Goal: Task Accomplishment & Management: Manage account settings

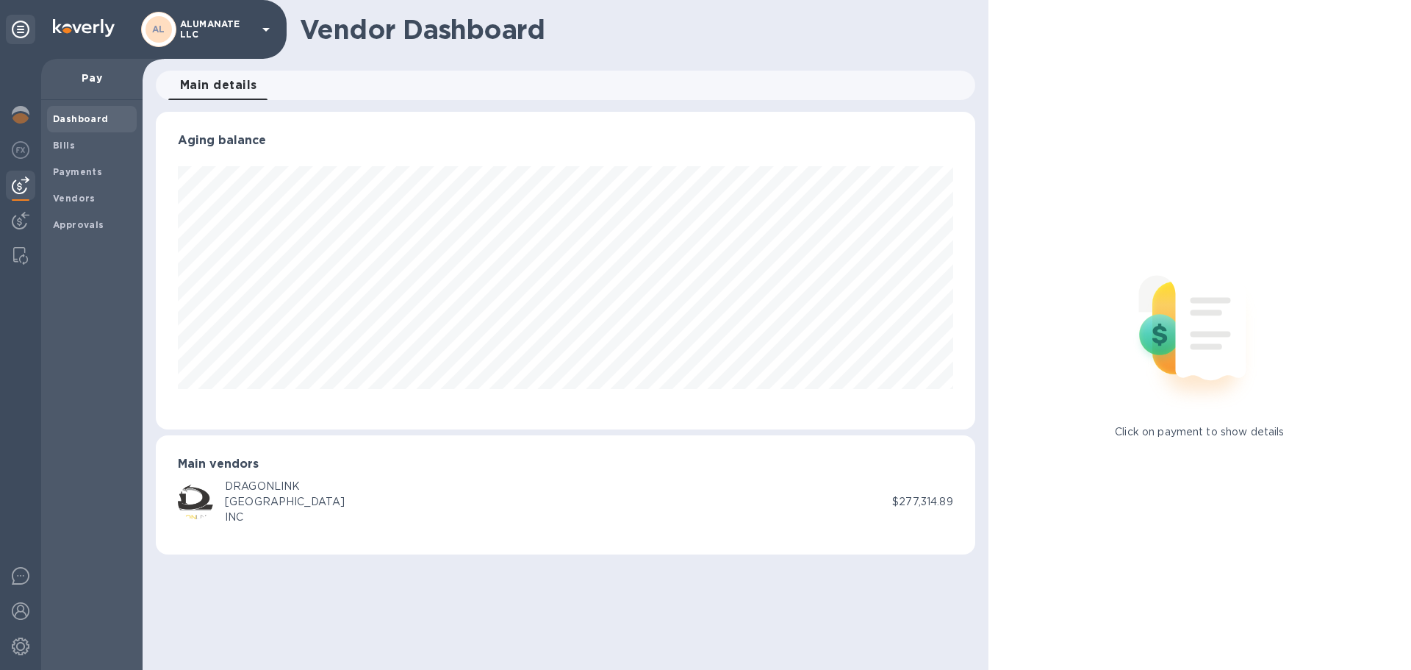
scroll to position [317, 819]
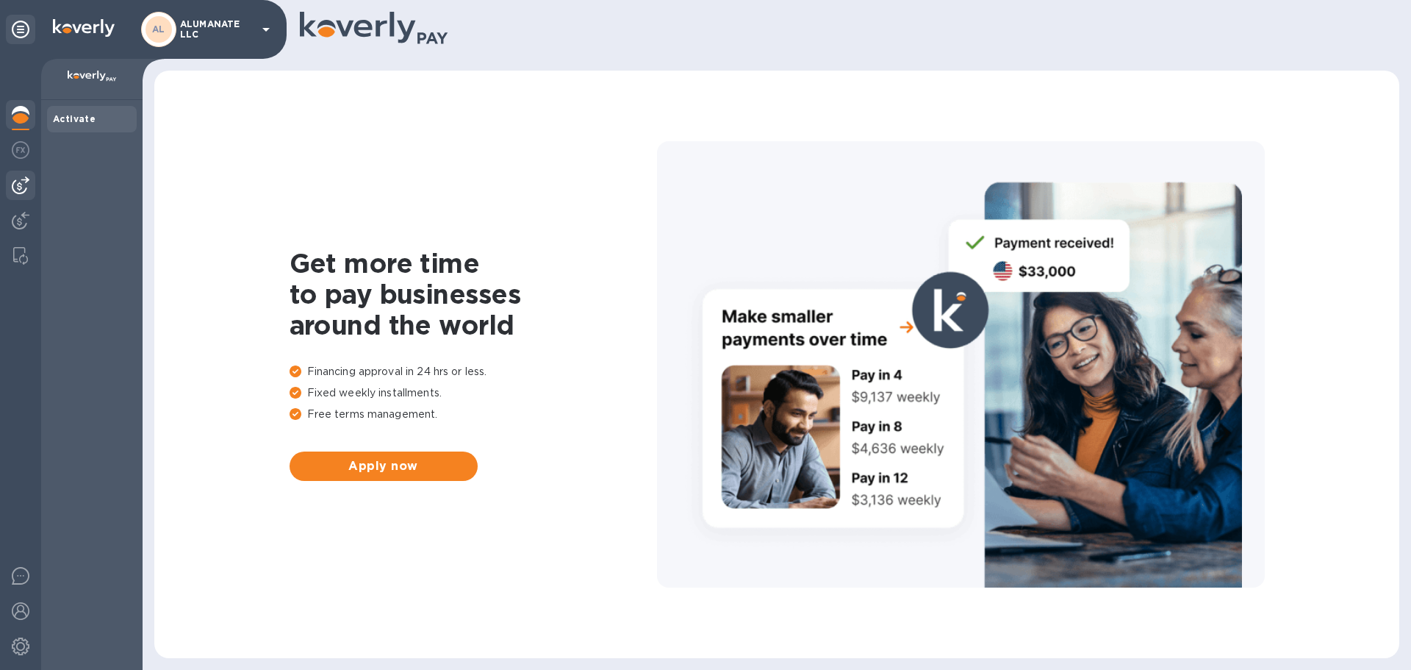
click at [20, 187] on img at bounding box center [21, 185] width 18 height 18
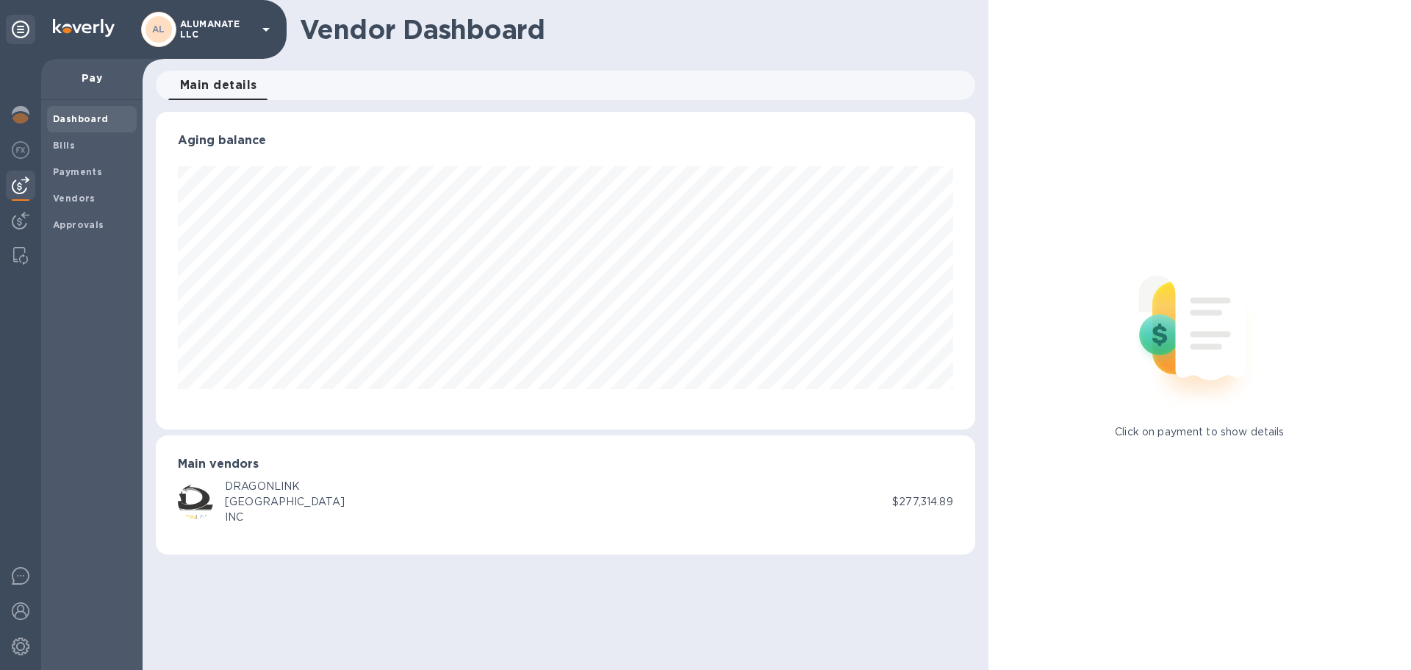
scroll to position [317, 819]
click at [59, 143] on b "Bills" at bounding box center [64, 145] width 22 height 11
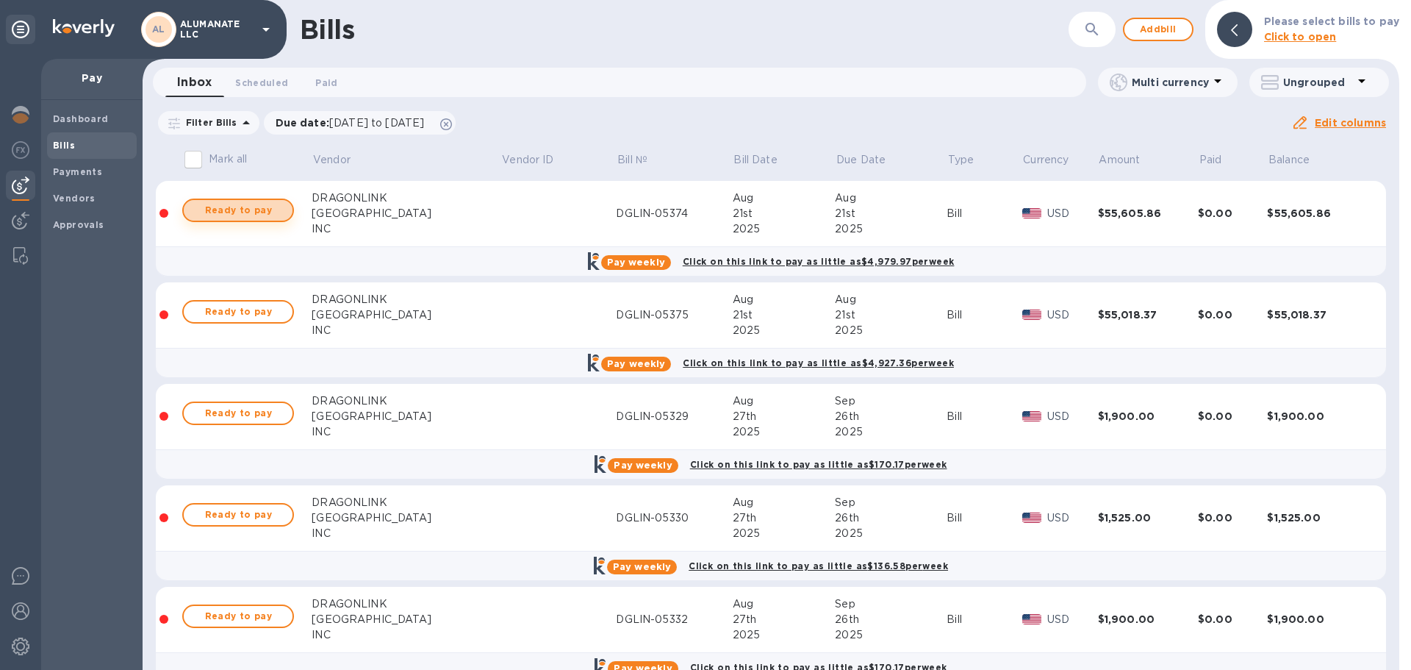
click at [277, 218] on span "Ready to pay" at bounding box center [237, 210] width 85 height 18
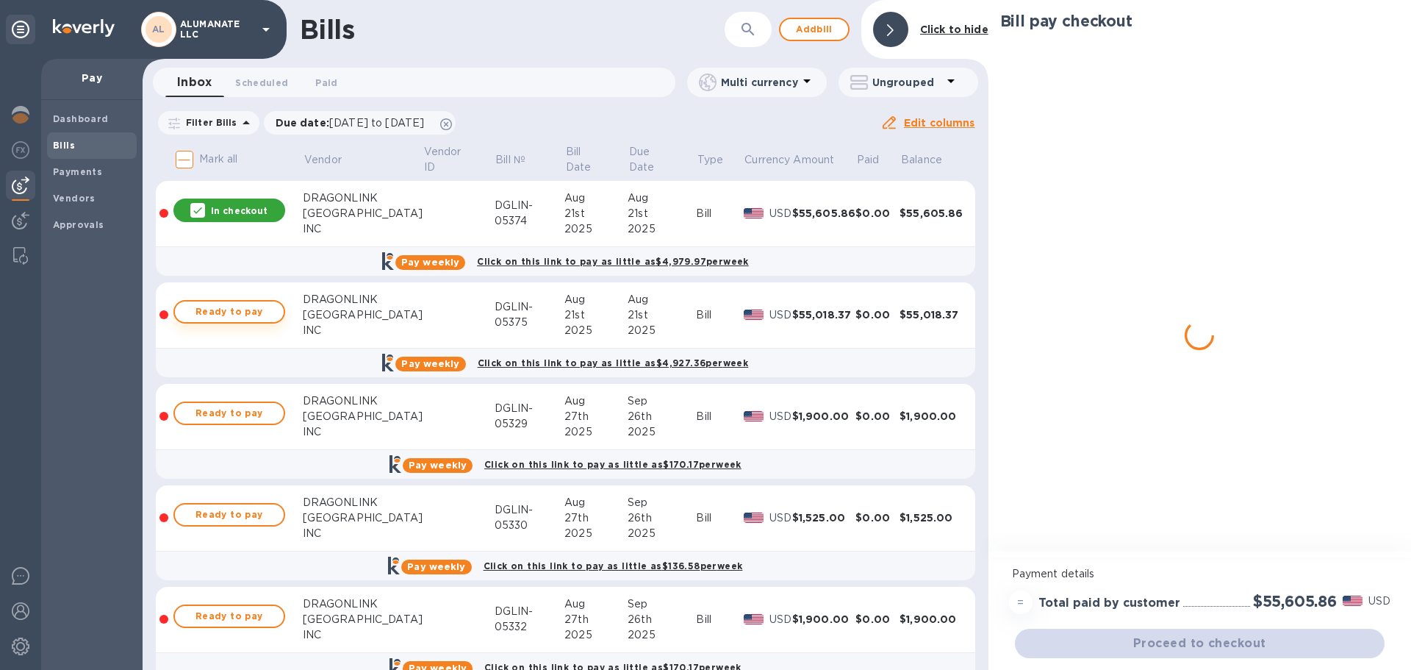
click at [274, 306] on button "Ready to pay" at bounding box center [229, 312] width 112 height 24
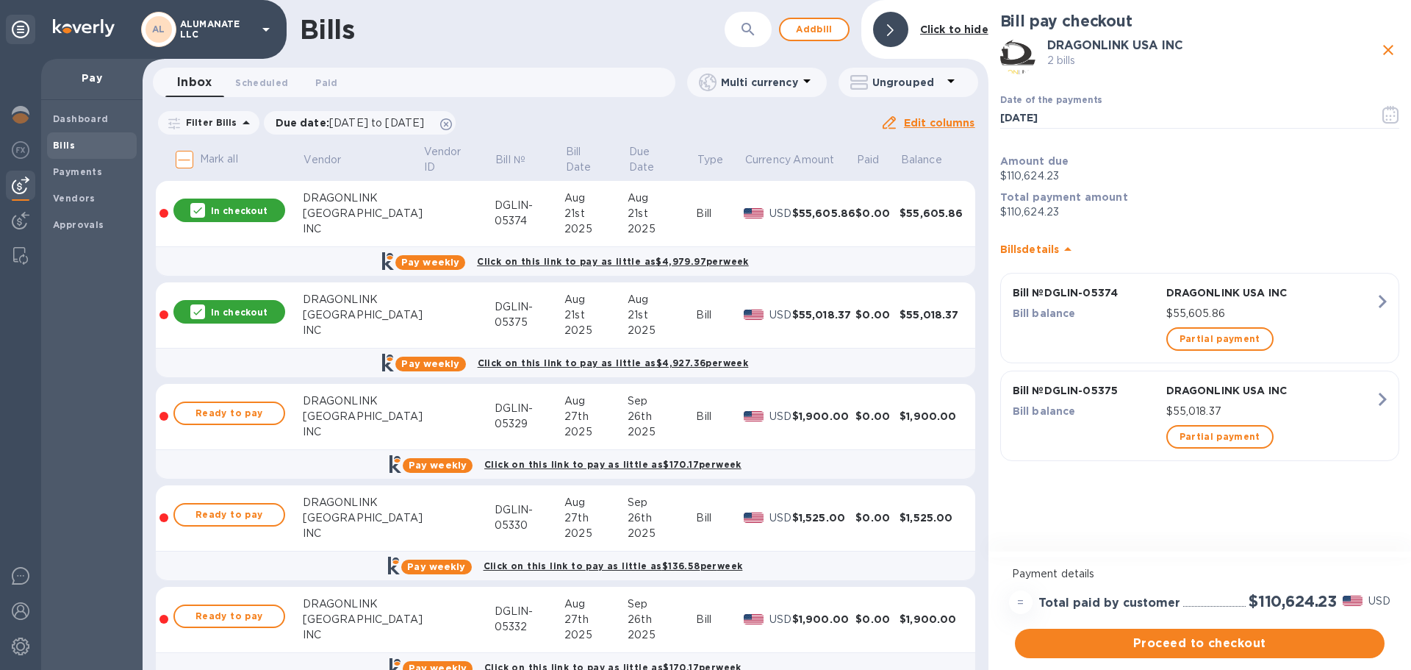
click at [1382, 51] on icon "close" at bounding box center [1388, 50] width 18 height 18
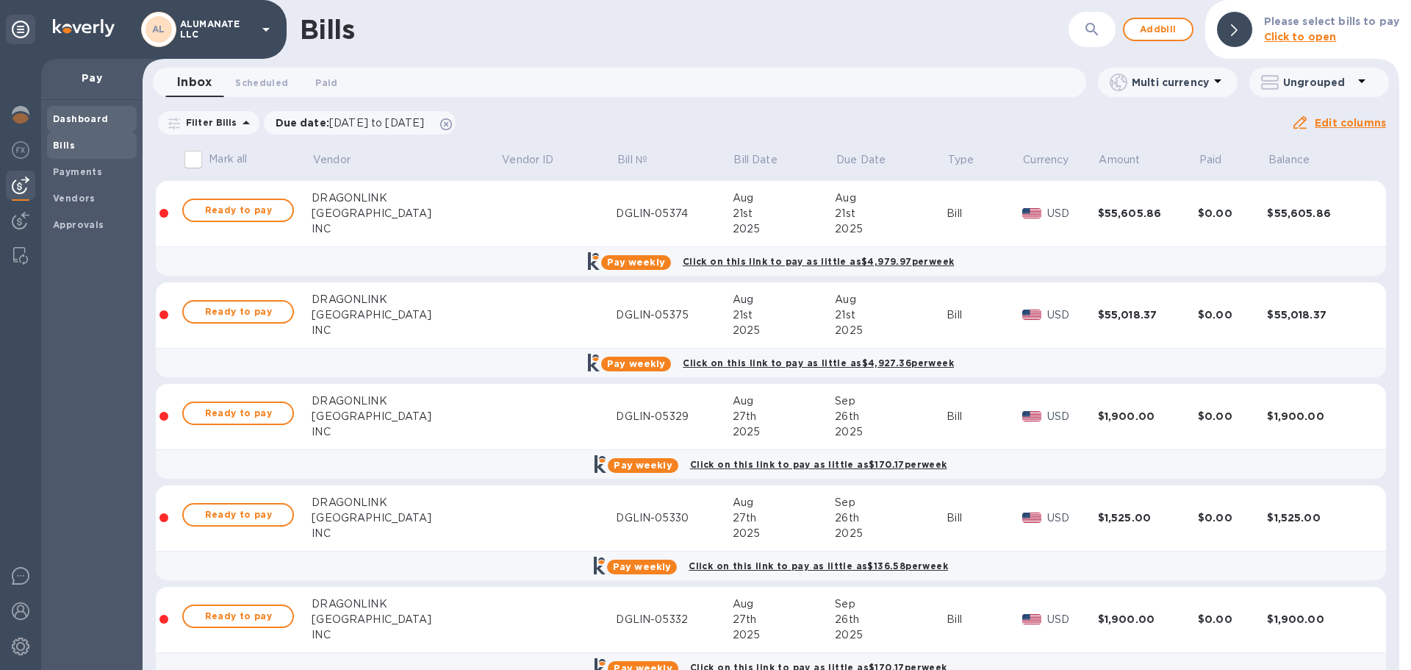
click at [68, 125] on span "Dashboard" at bounding box center [81, 119] width 56 height 15
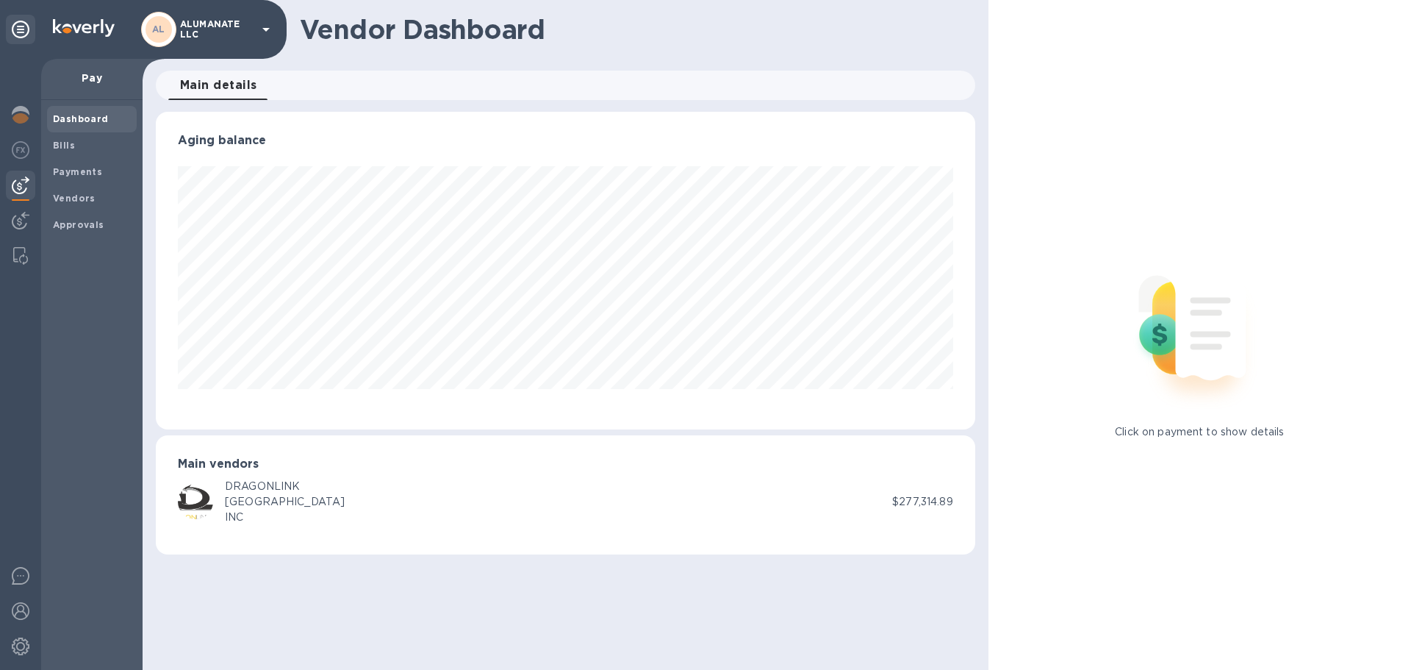
scroll to position [317, 819]
